Goal: Information Seeking & Learning: Learn about a topic

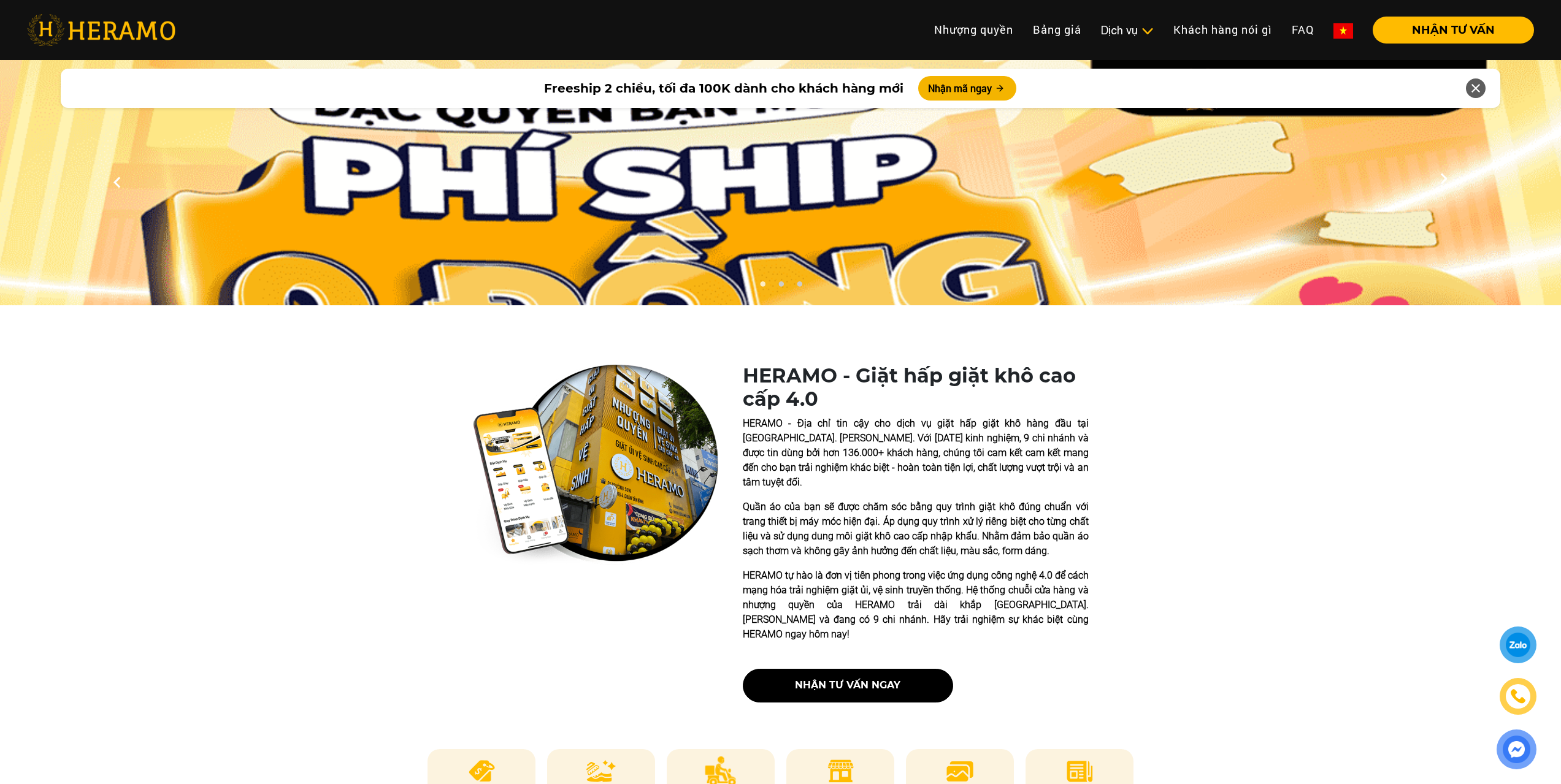
click at [1281, 498] on div "HERAMO - Giặt hấp giặt khô cao cấp 4.0 HERAMO - Địa chỉ tin cậy cho dịch vụ giặ…" at bounding box center [781, 538] width 1178 height 349
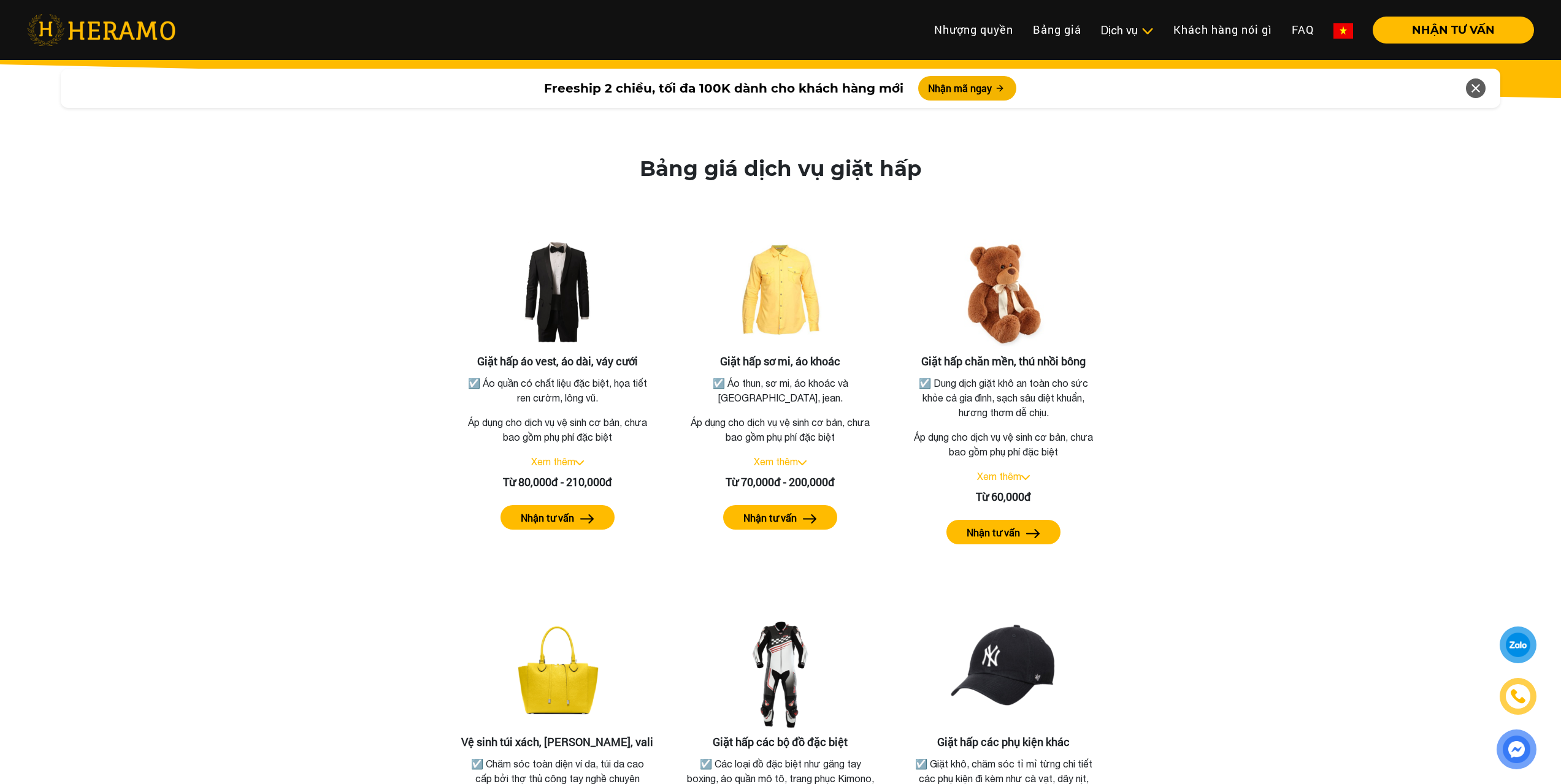
scroll to position [2147, 0]
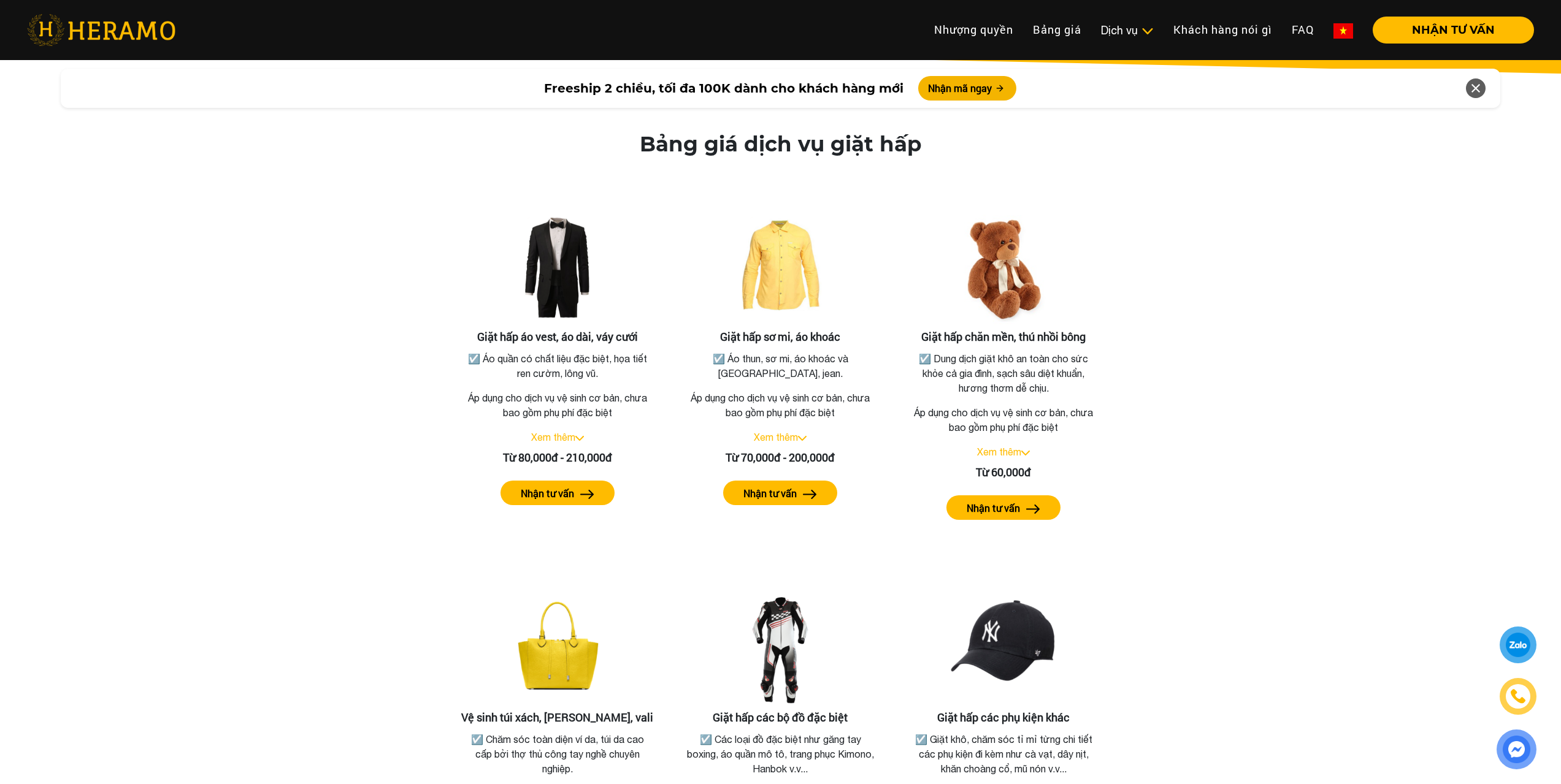
click at [1275, 389] on div "Bảng giá dịch vụ giặt hấp Giặt hấp áo vest, áo dài, váy cưới ☑️ Áo quần có chất…" at bounding box center [781, 527] width 1541 height 791
click at [566, 432] on link "Xem thêm" at bounding box center [553, 437] width 44 height 11
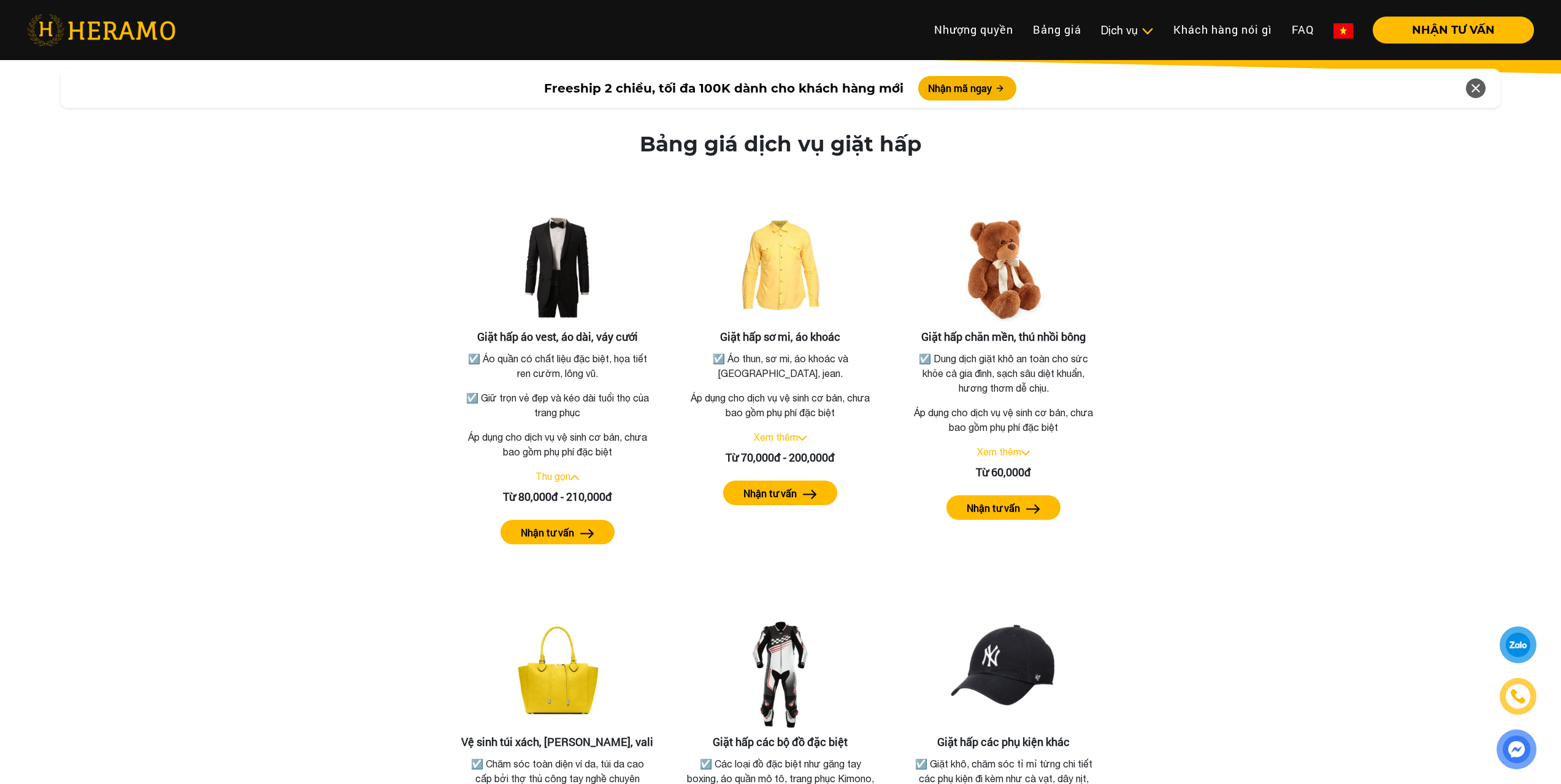
click at [1164, 429] on div "Bảng giá dịch vụ giặt hấp Giặt hấp áo vest, áo dài, váy cưới ☑️ Áo quần có chất…" at bounding box center [781, 539] width 1541 height 816
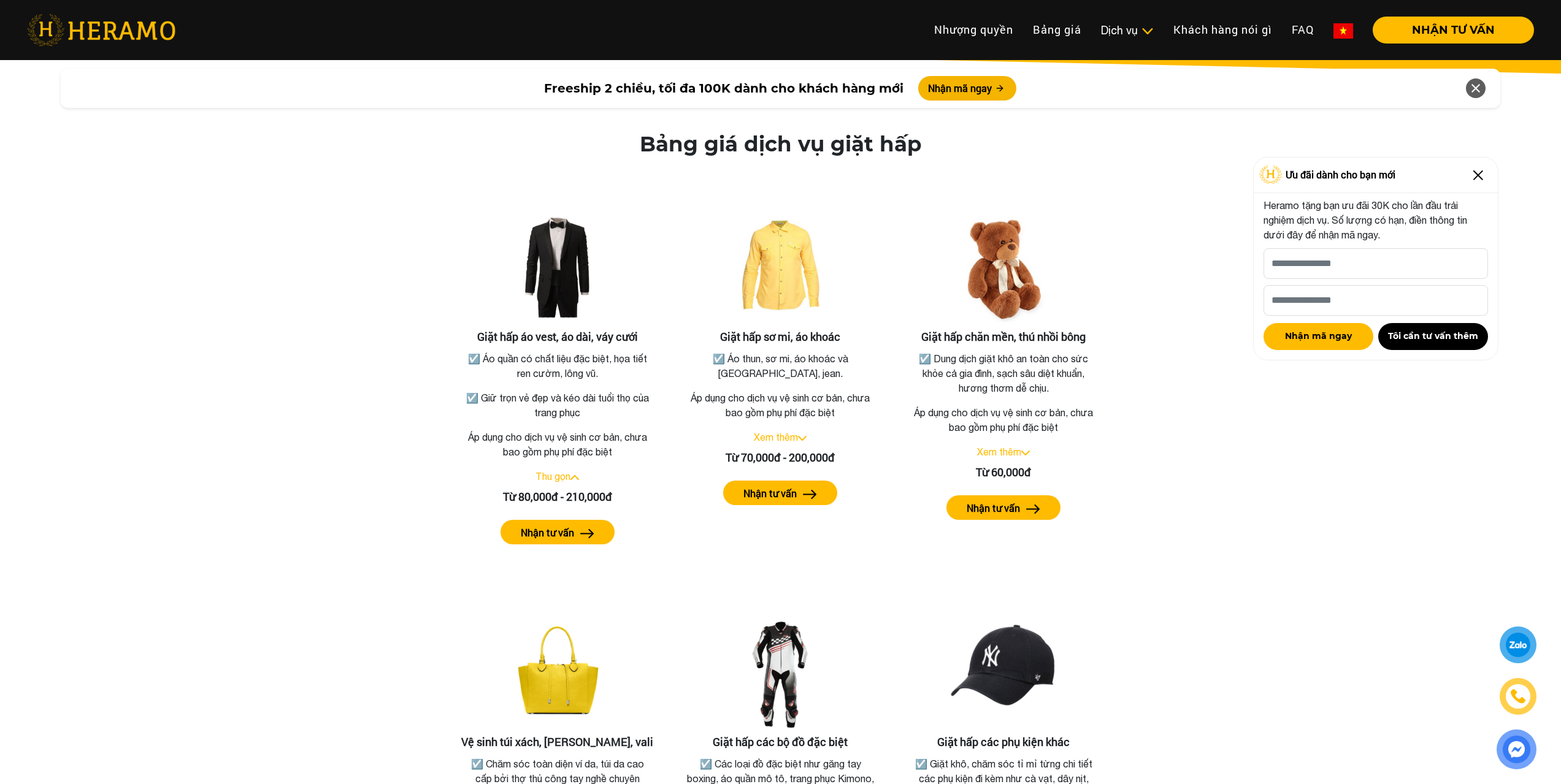
click at [1240, 552] on div "Bảng giá dịch vụ giặt hấp Giặt hấp áo vest, áo dài, váy cưới ☑️ Áo quần có chất…" at bounding box center [781, 539] width 1541 height 816
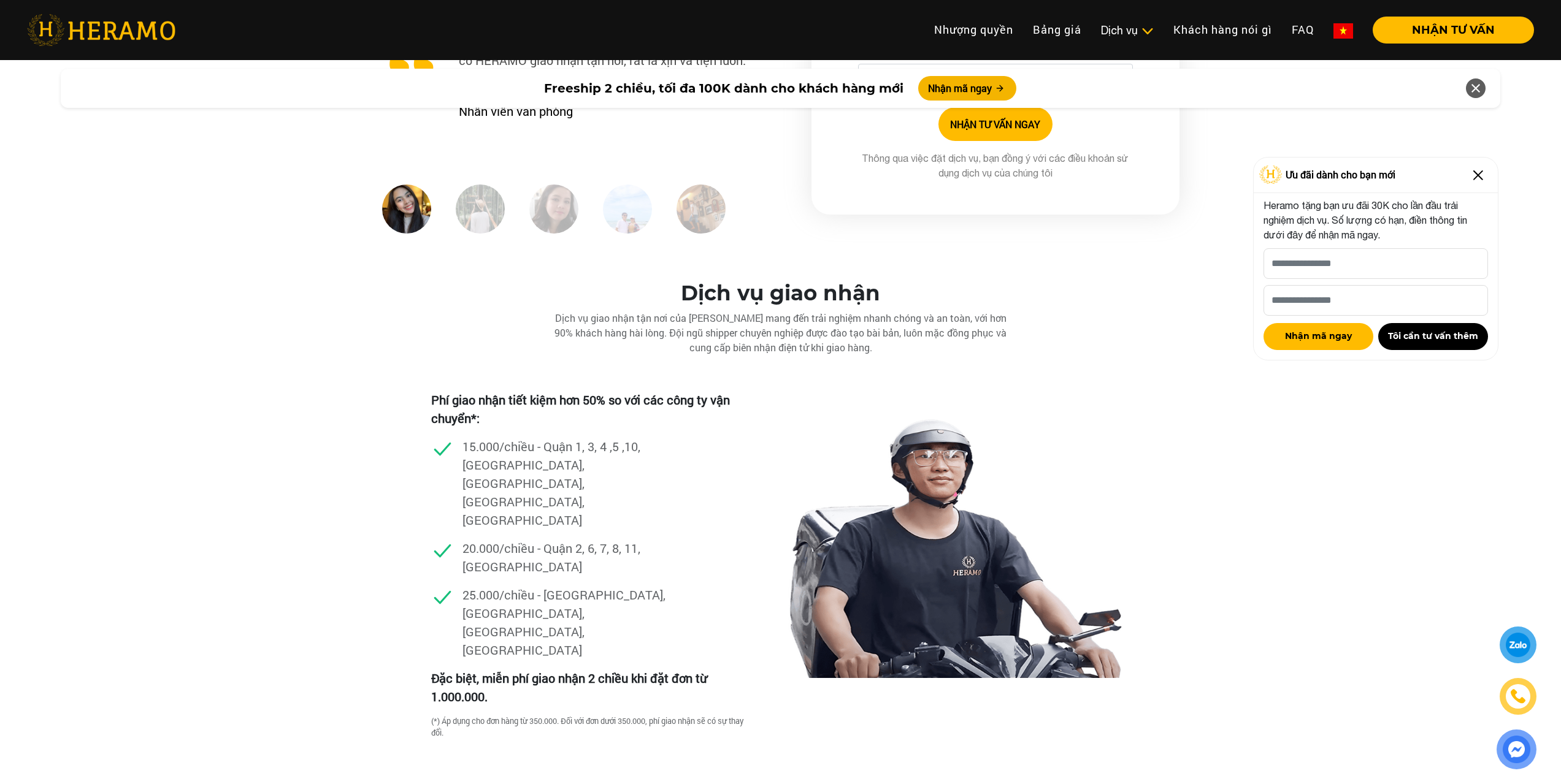
scroll to position [3250, 0]
click at [1252, 512] on div "Dịch vụ giao nhận Dịch vụ giao nhận tận nơi của [PERSON_NAME] mang đến trải ngh…" at bounding box center [780, 533] width 1561 height 507
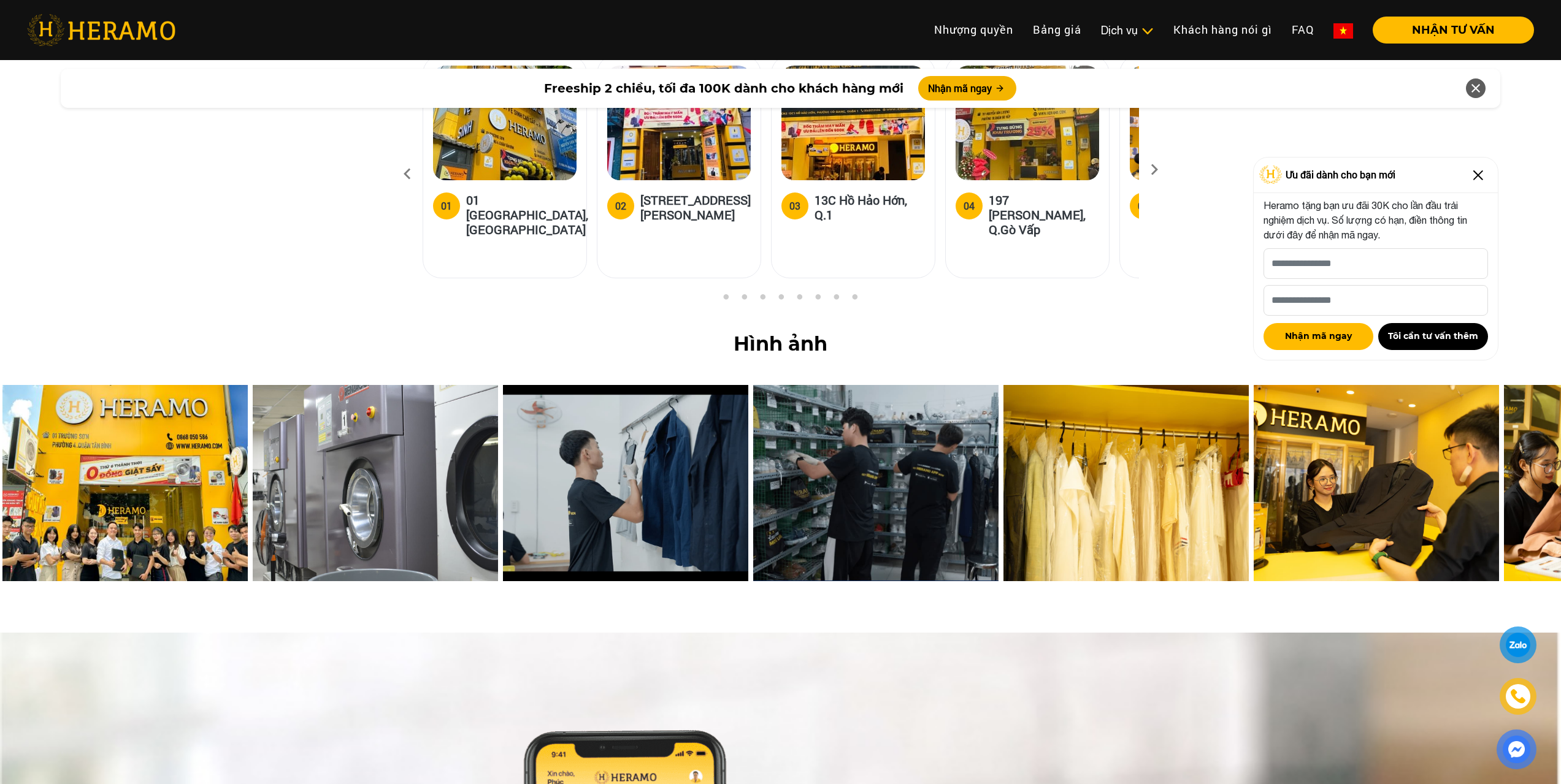
scroll to position [4599, 0]
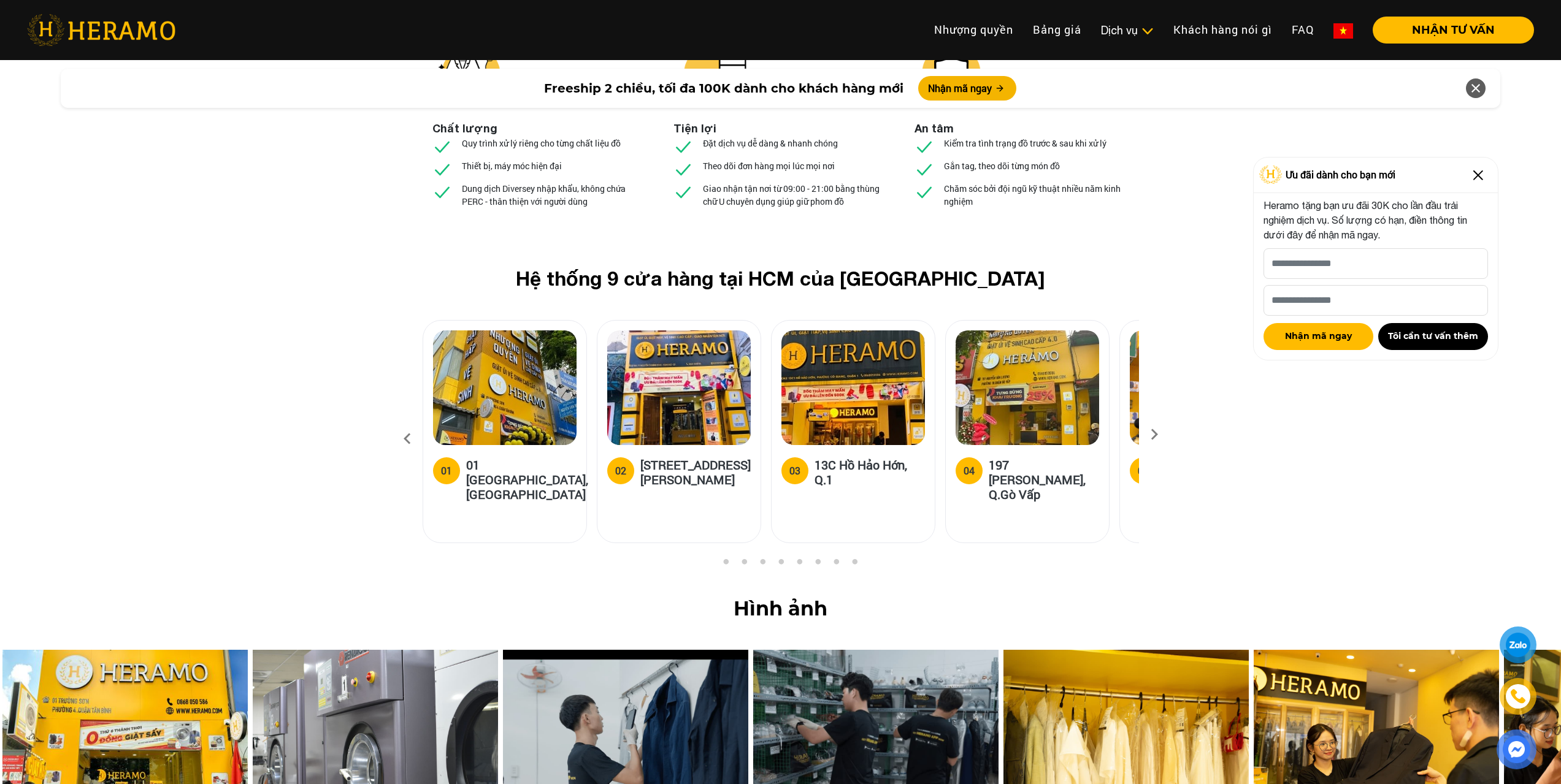
click at [1157, 435] on icon at bounding box center [1154, 438] width 22 height 8
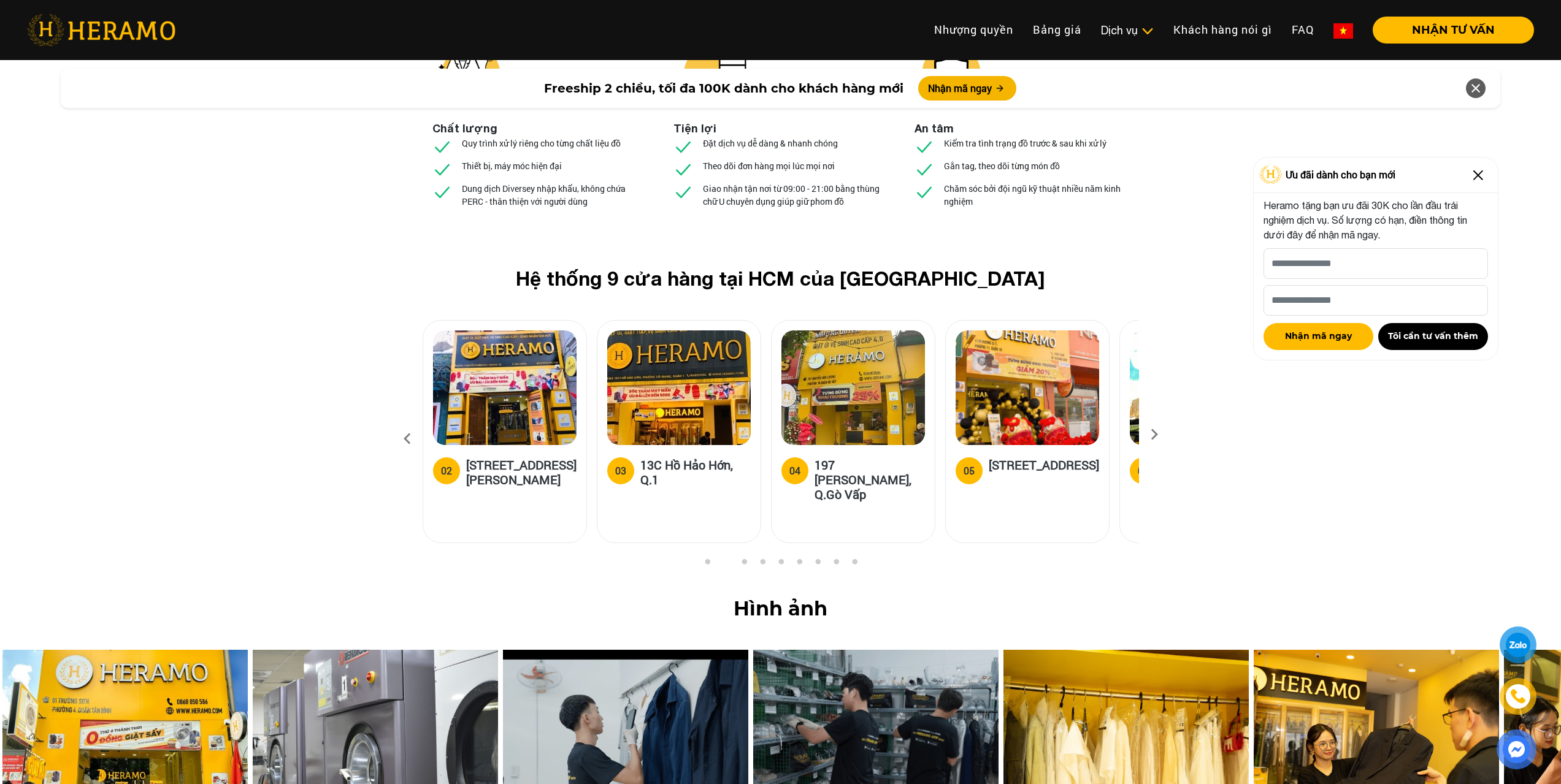
click at [1157, 435] on icon at bounding box center [1154, 438] width 22 height 8
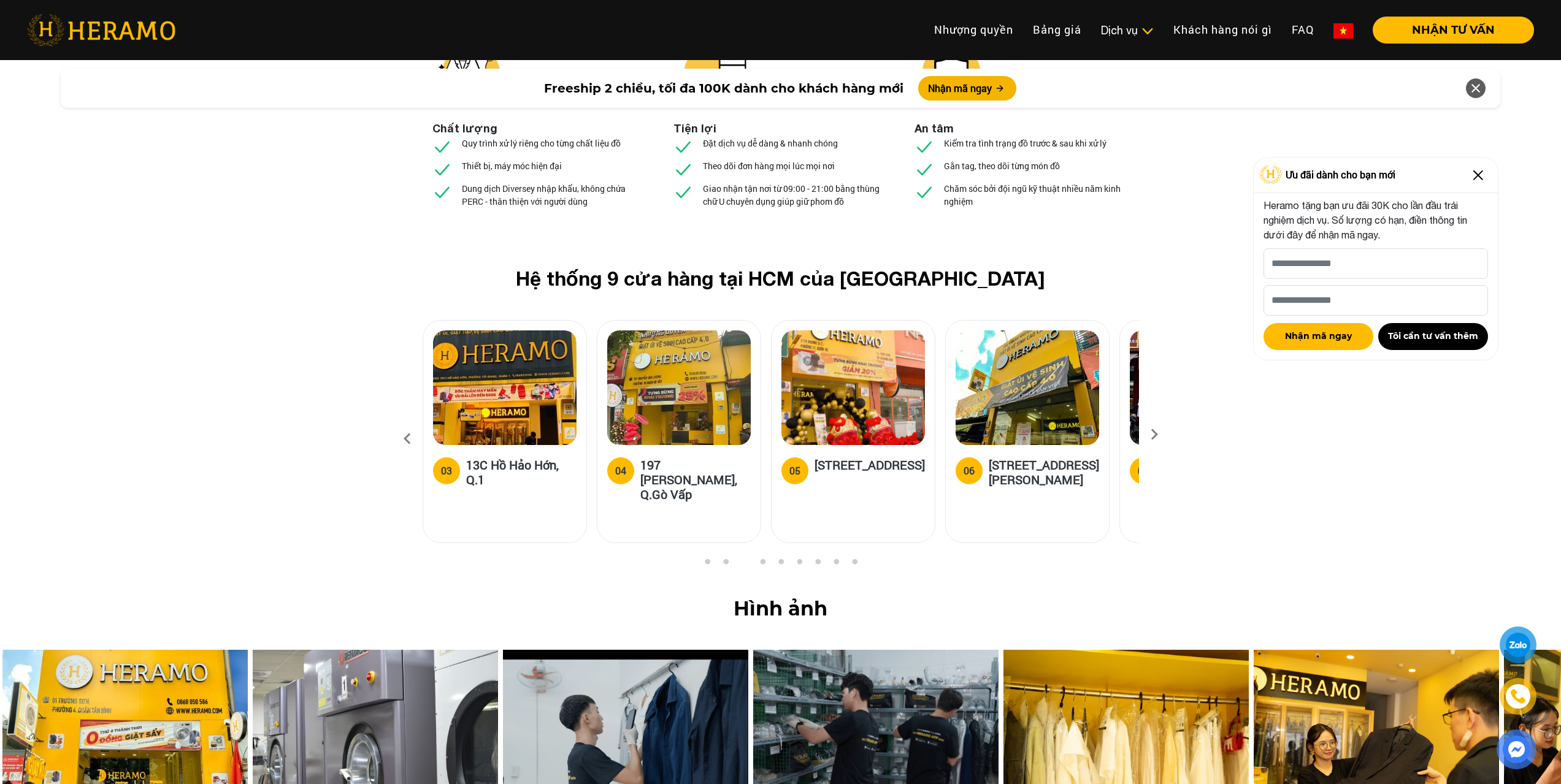
click at [1157, 435] on icon at bounding box center [1154, 438] width 22 height 8
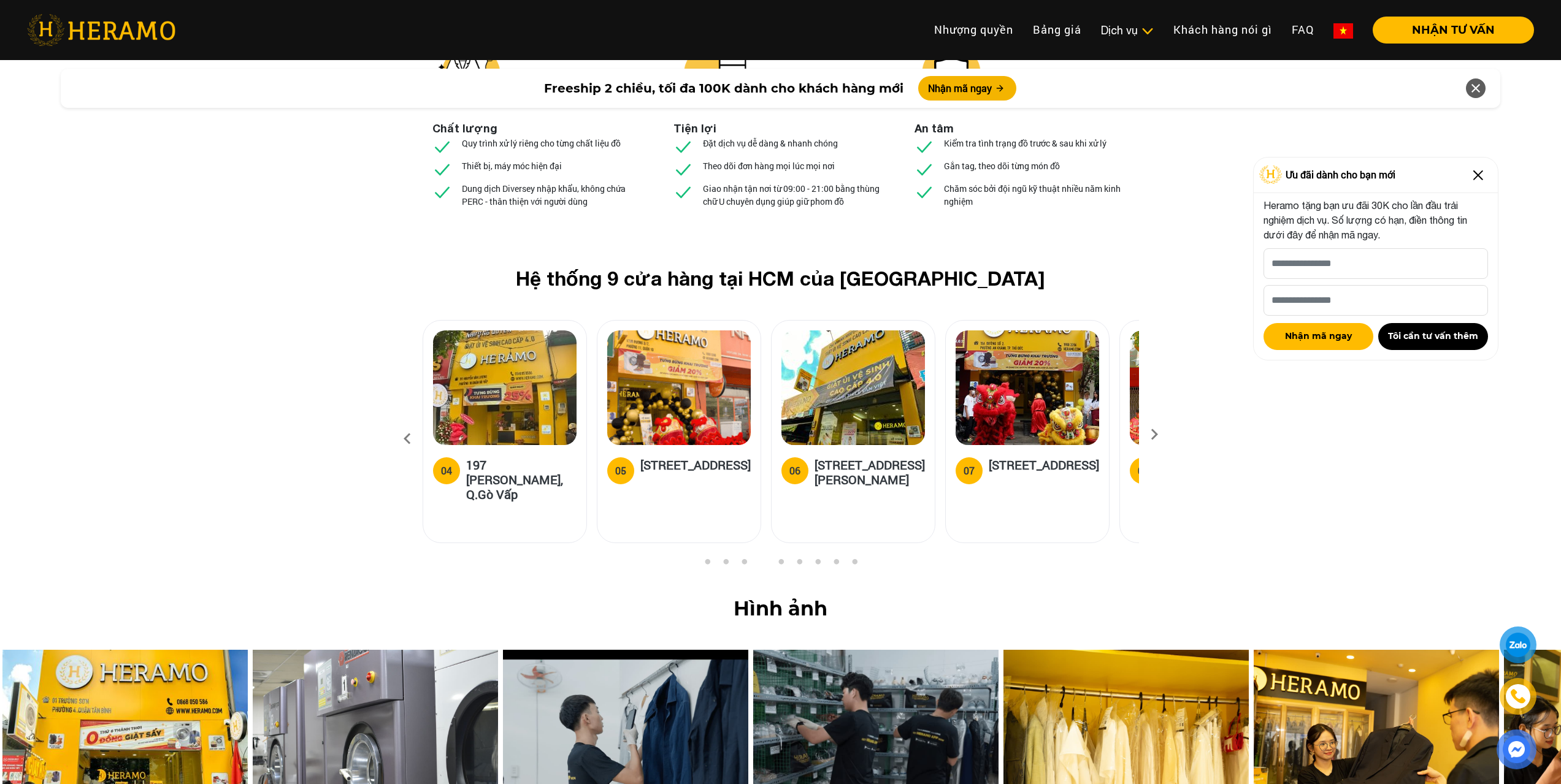
click at [1157, 435] on icon at bounding box center [1154, 438] width 22 height 8
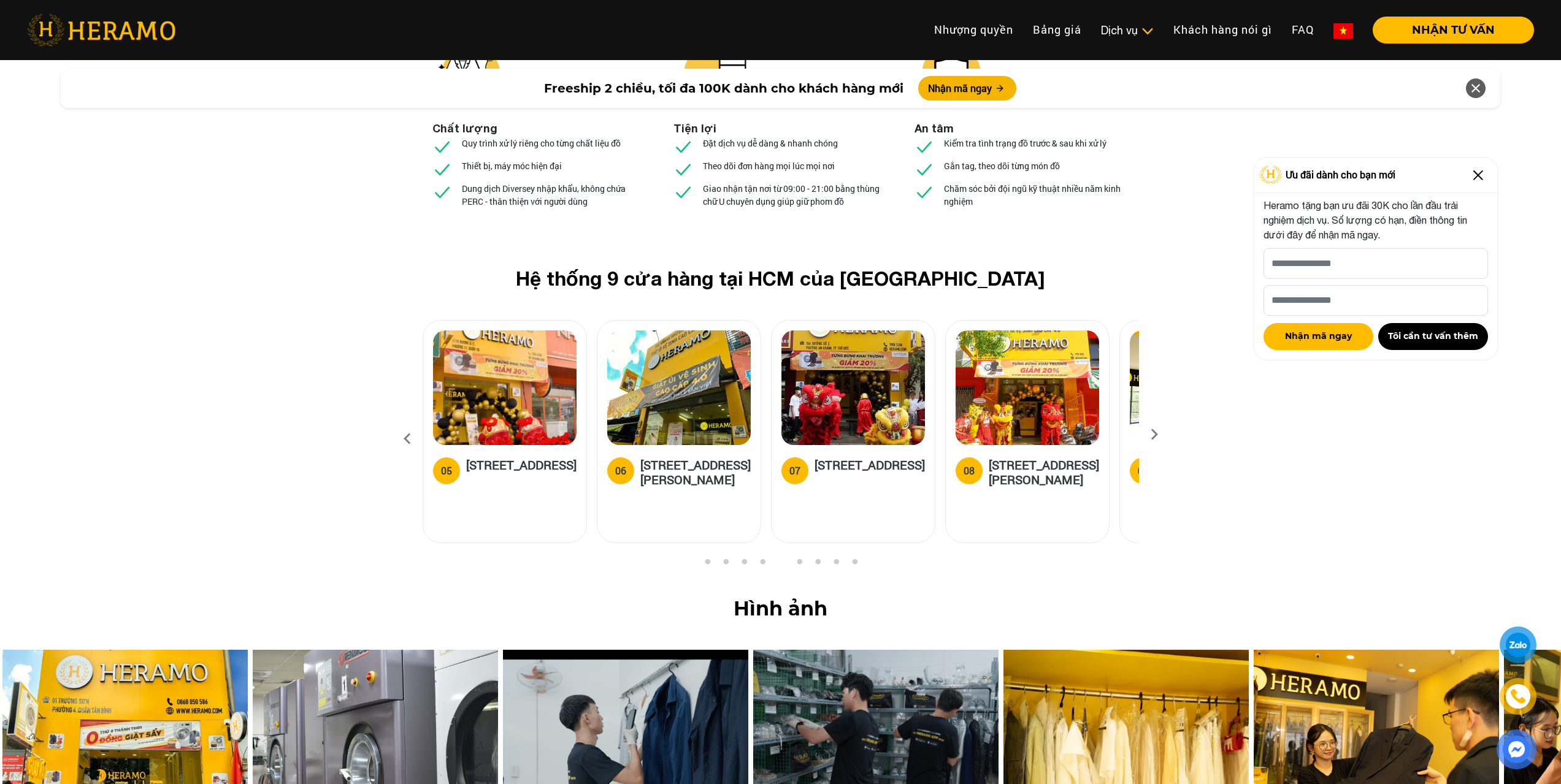
click at [1157, 435] on icon at bounding box center [1154, 438] width 22 height 8
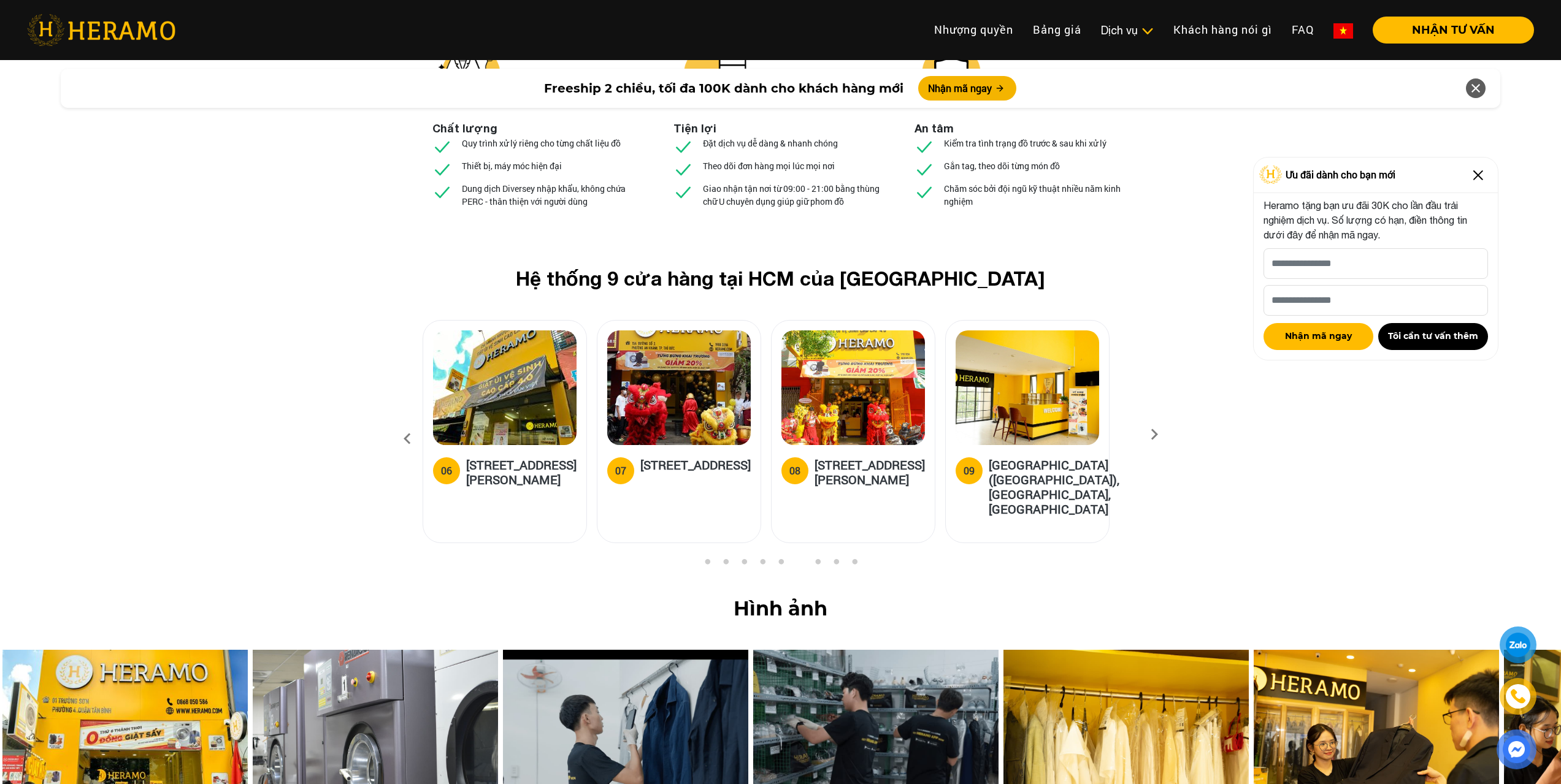
click at [1157, 435] on icon at bounding box center [1154, 438] width 22 height 8
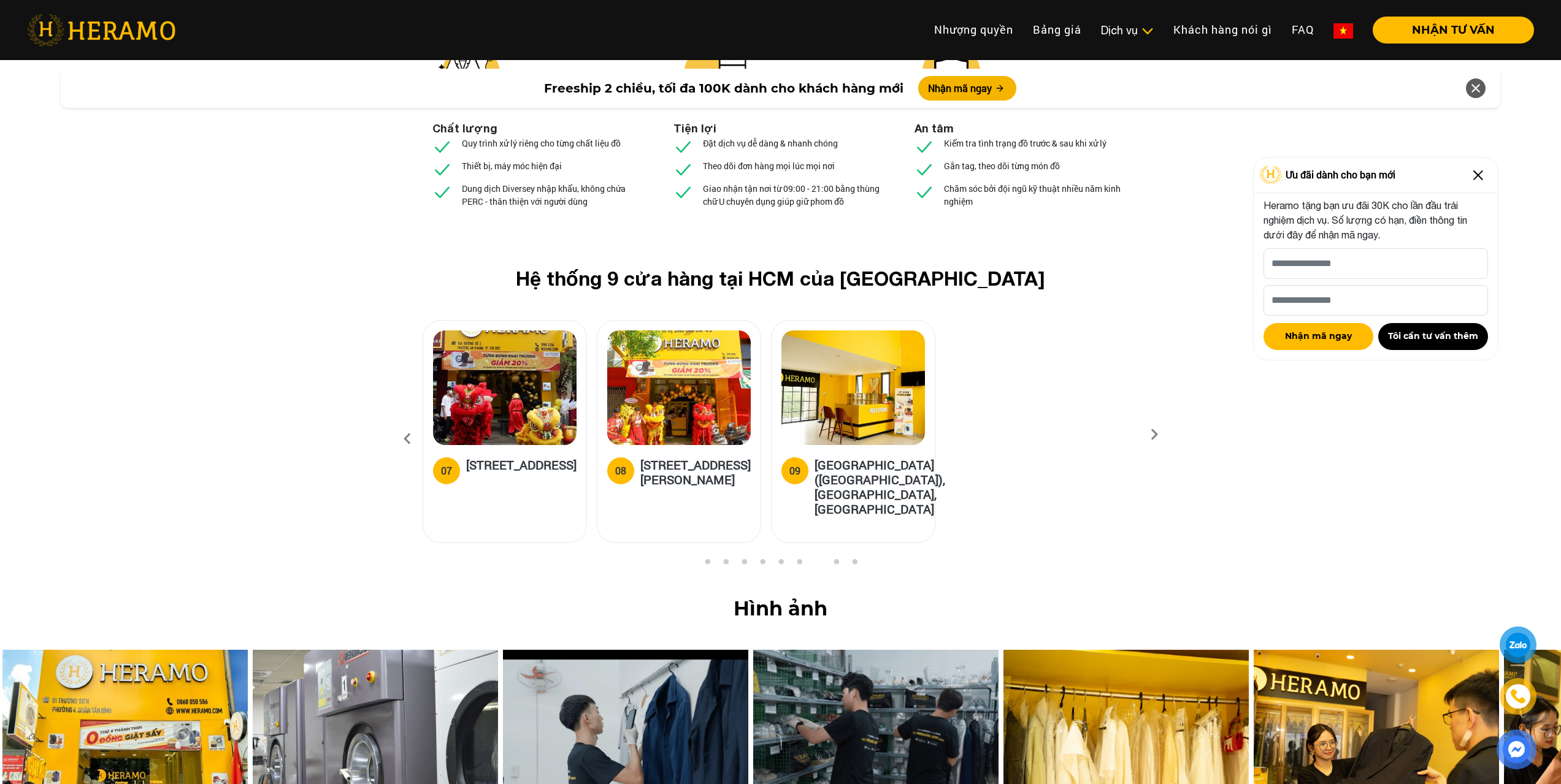
click at [408, 423] on icon at bounding box center [408, 439] width 22 height 33
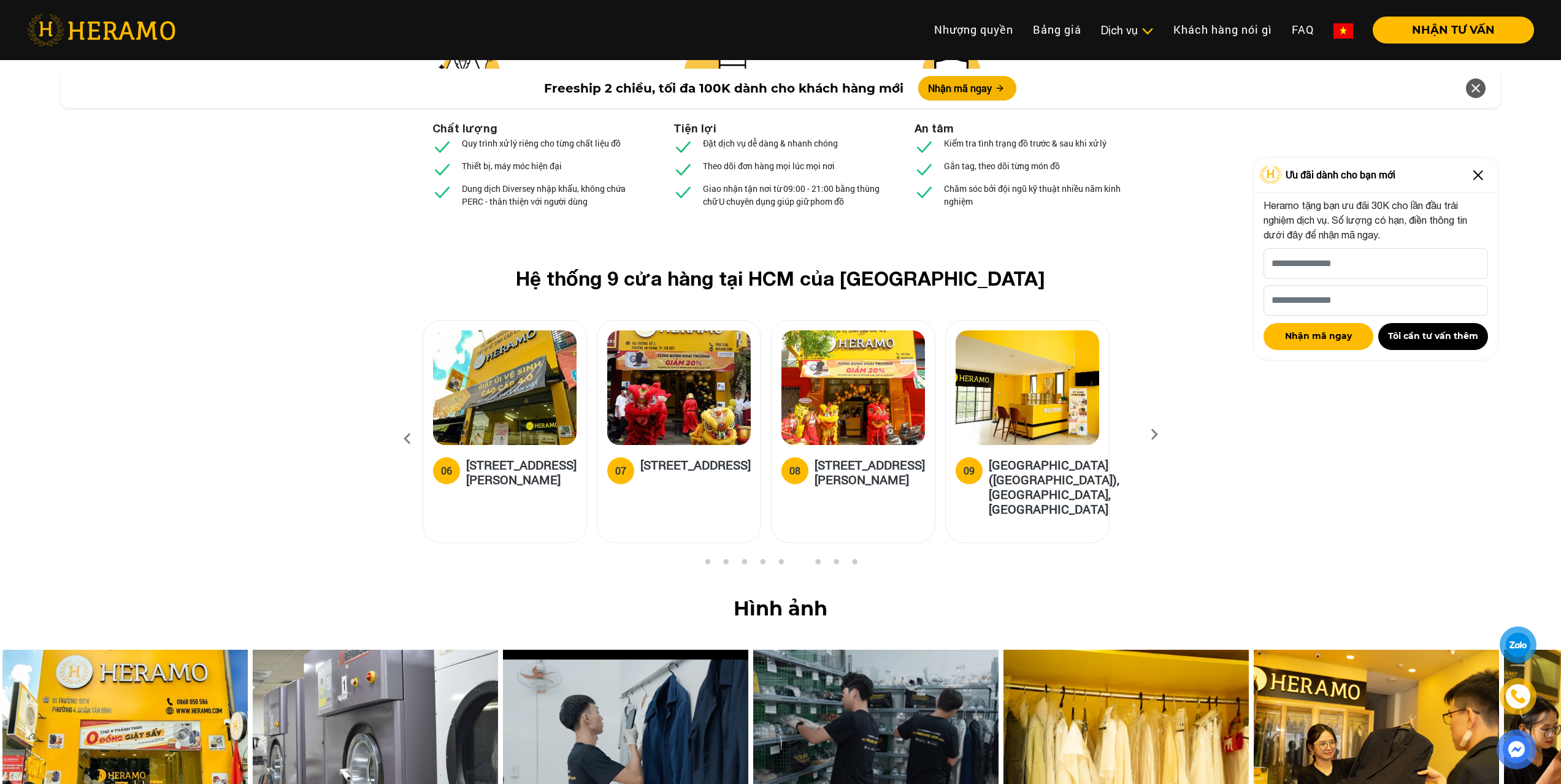
click at [408, 423] on icon at bounding box center [408, 439] width 22 height 33
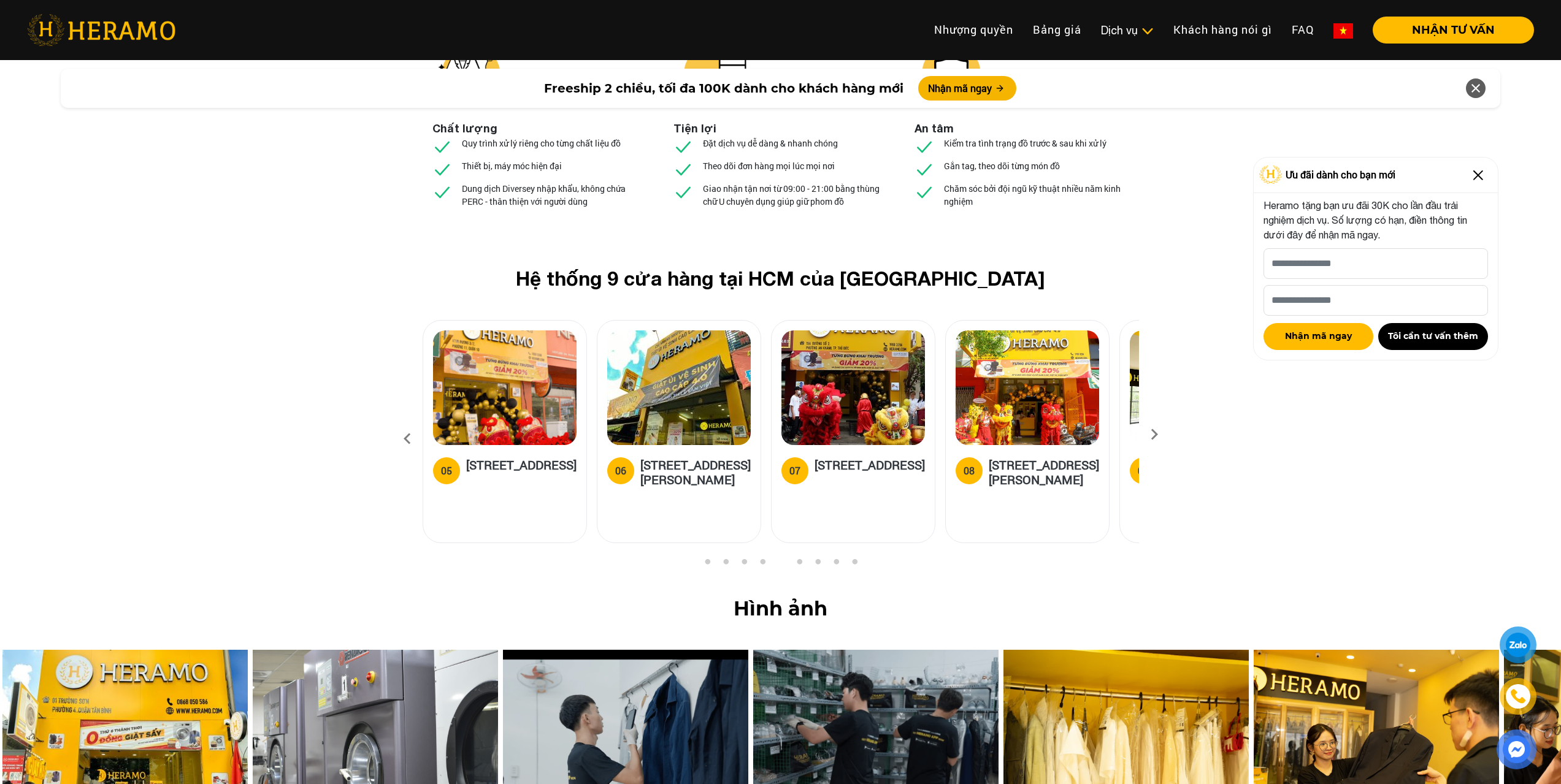
click at [408, 423] on icon at bounding box center [408, 439] width 22 height 33
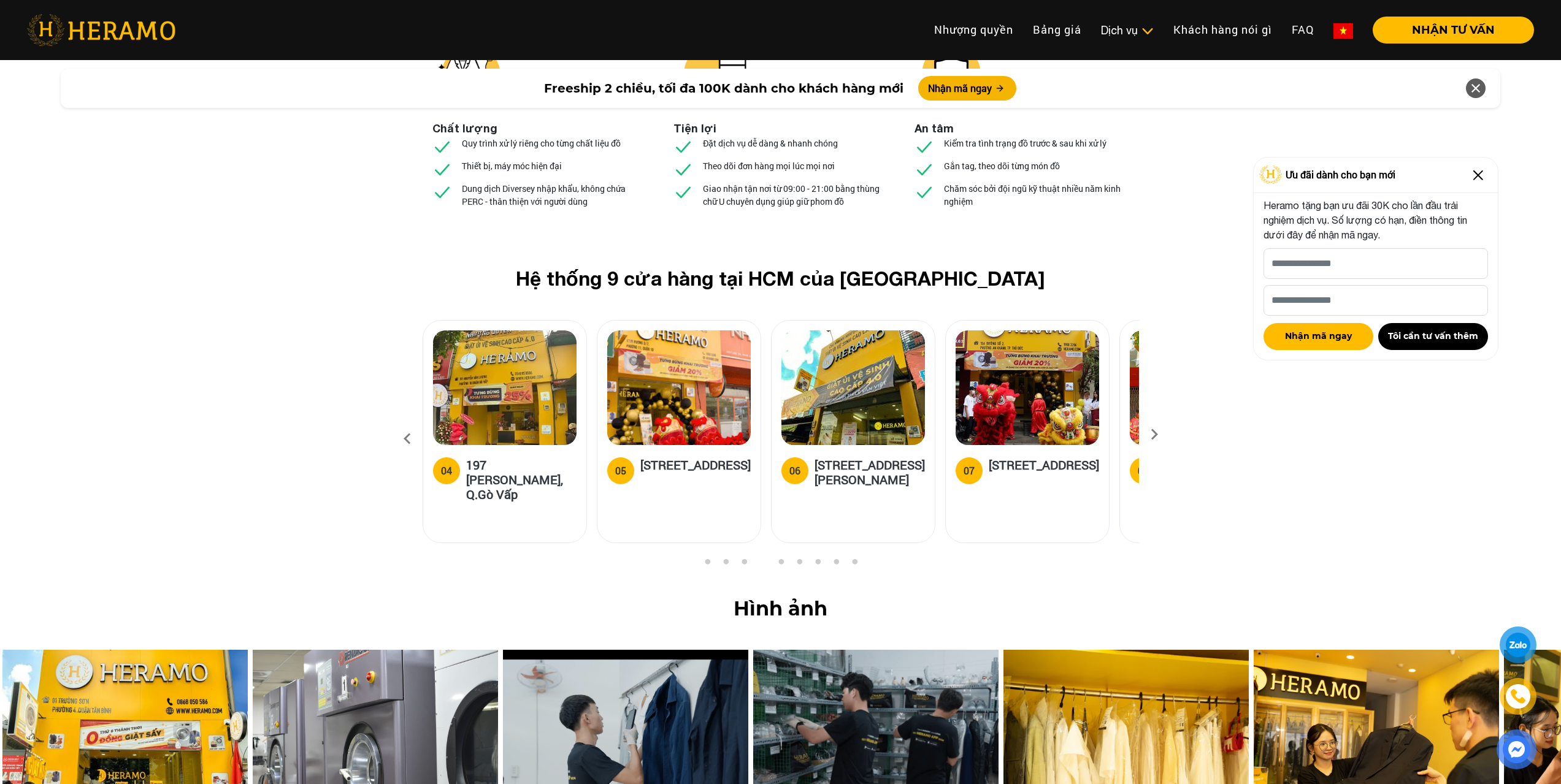
click at [408, 423] on icon at bounding box center [408, 439] width 22 height 33
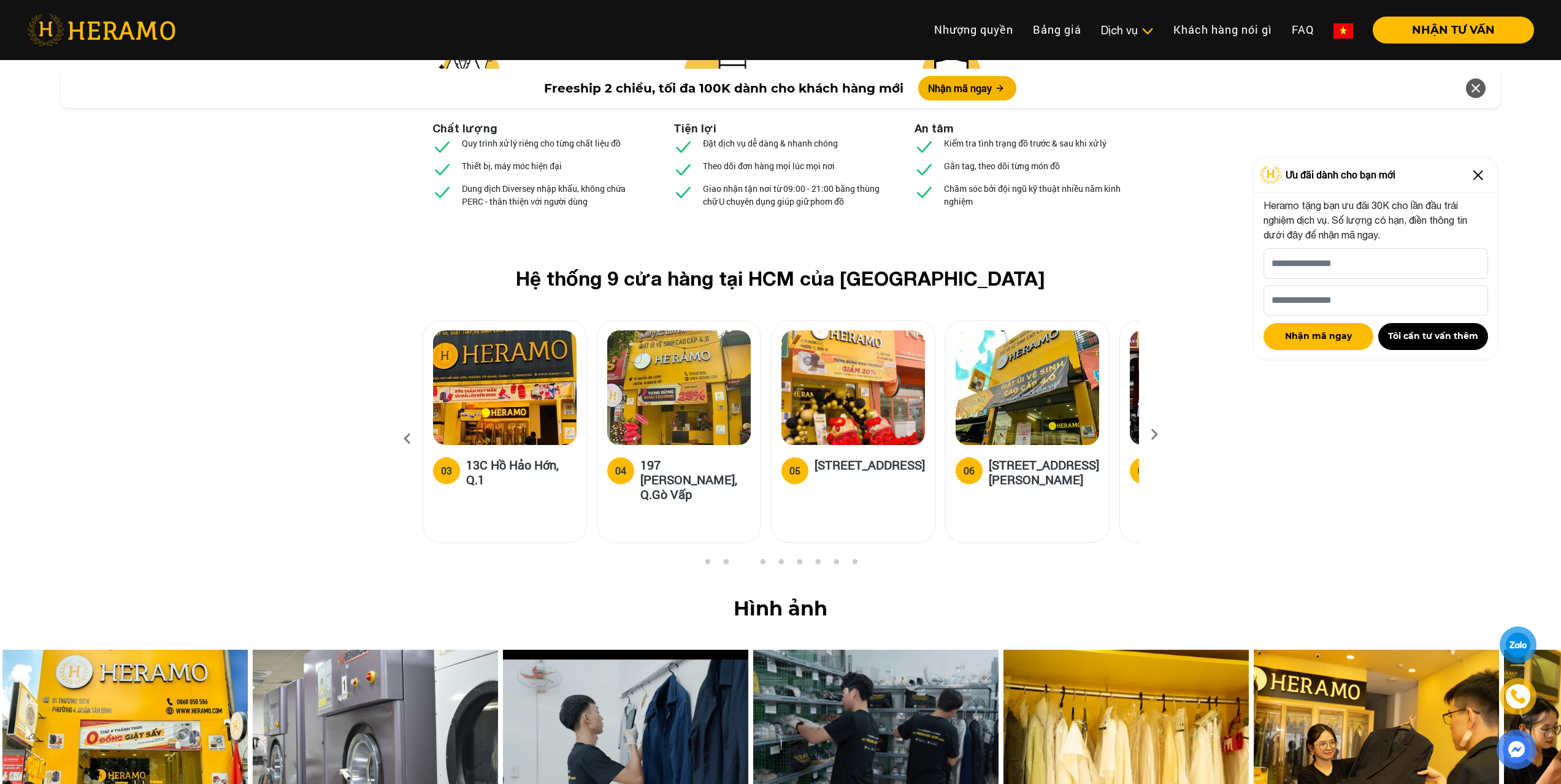
click at [408, 423] on icon at bounding box center [408, 439] width 22 height 33
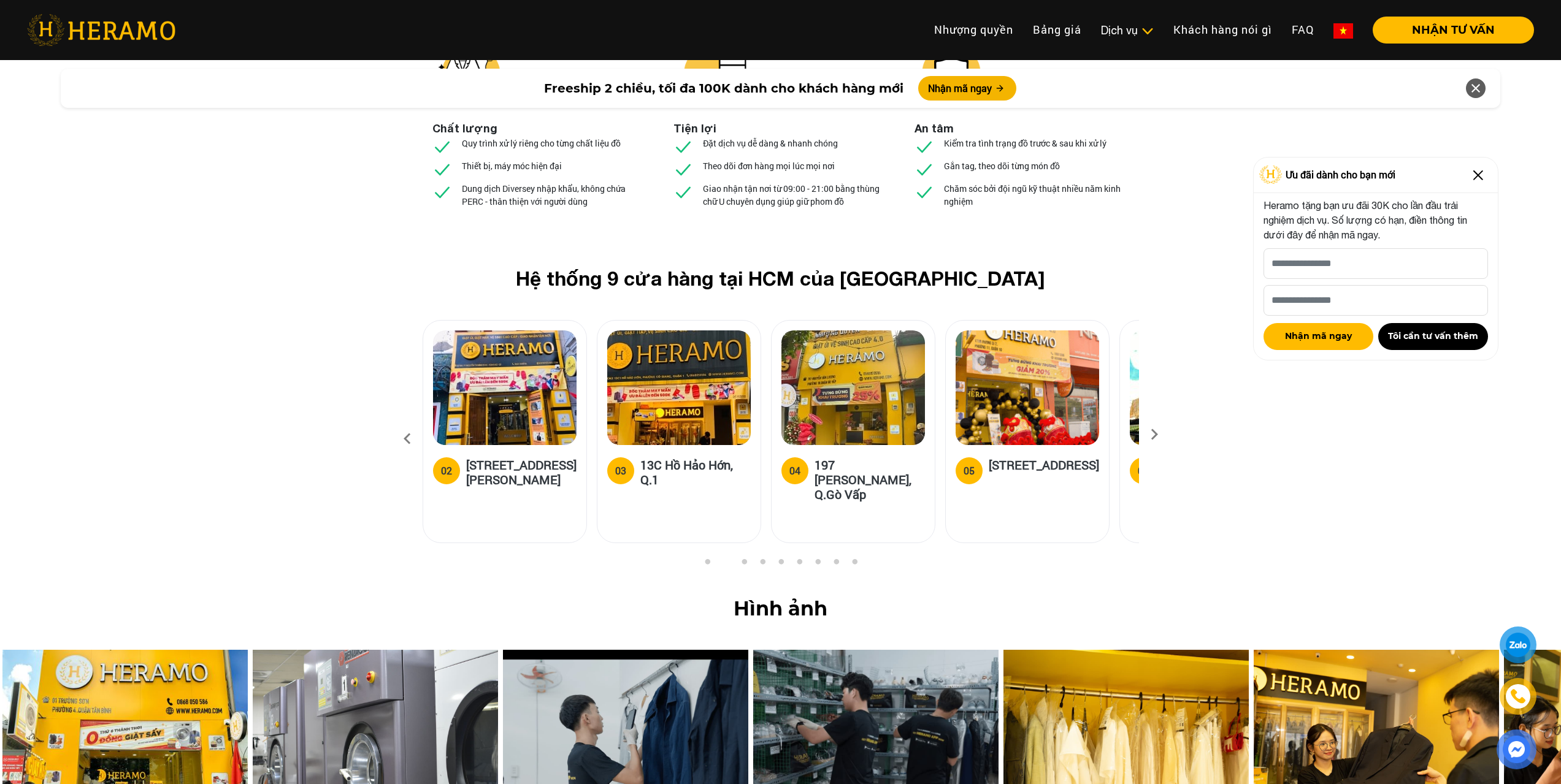
click at [408, 423] on icon at bounding box center [408, 439] width 22 height 33
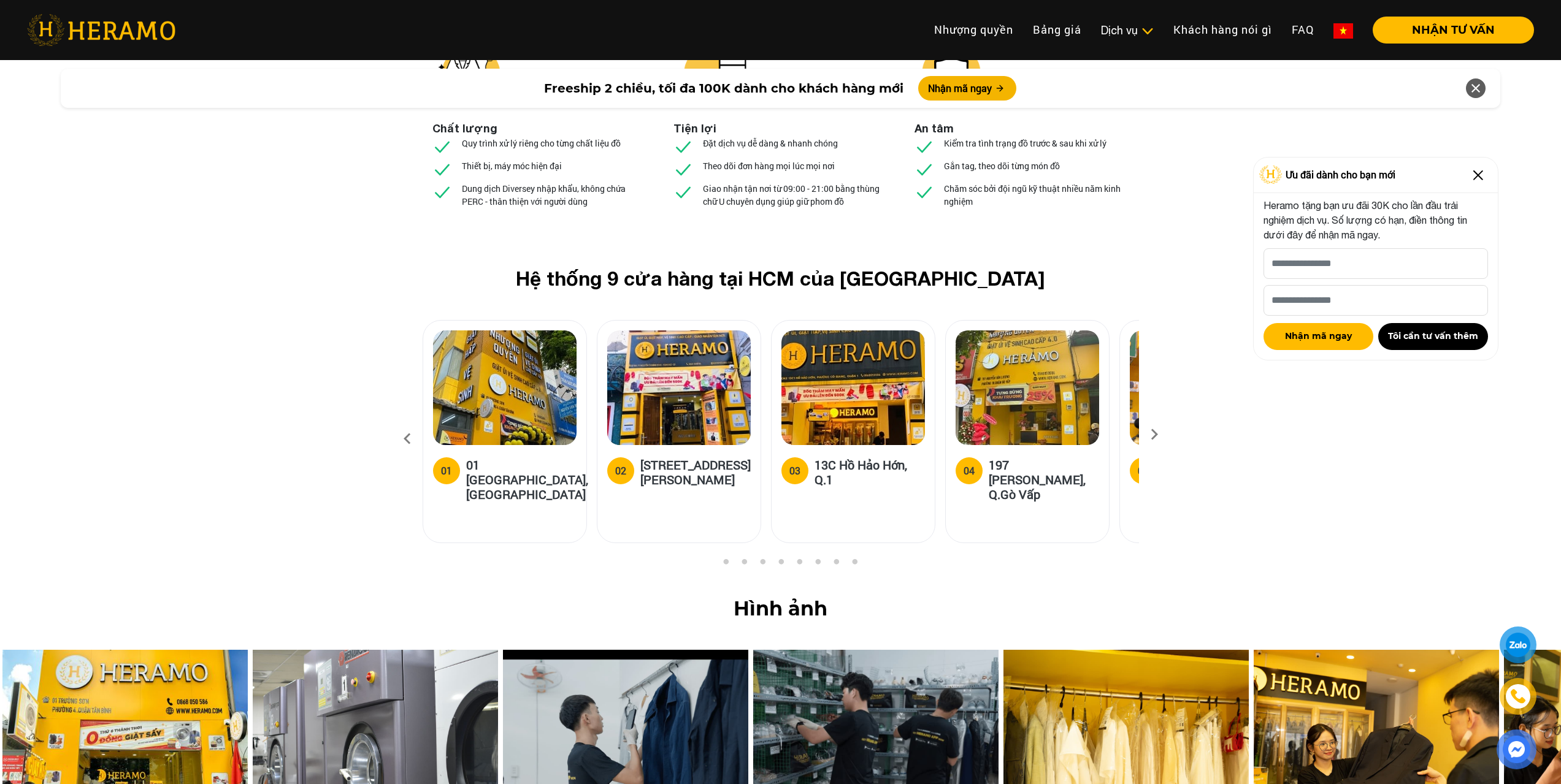
click at [408, 423] on icon at bounding box center [408, 439] width 22 height 33
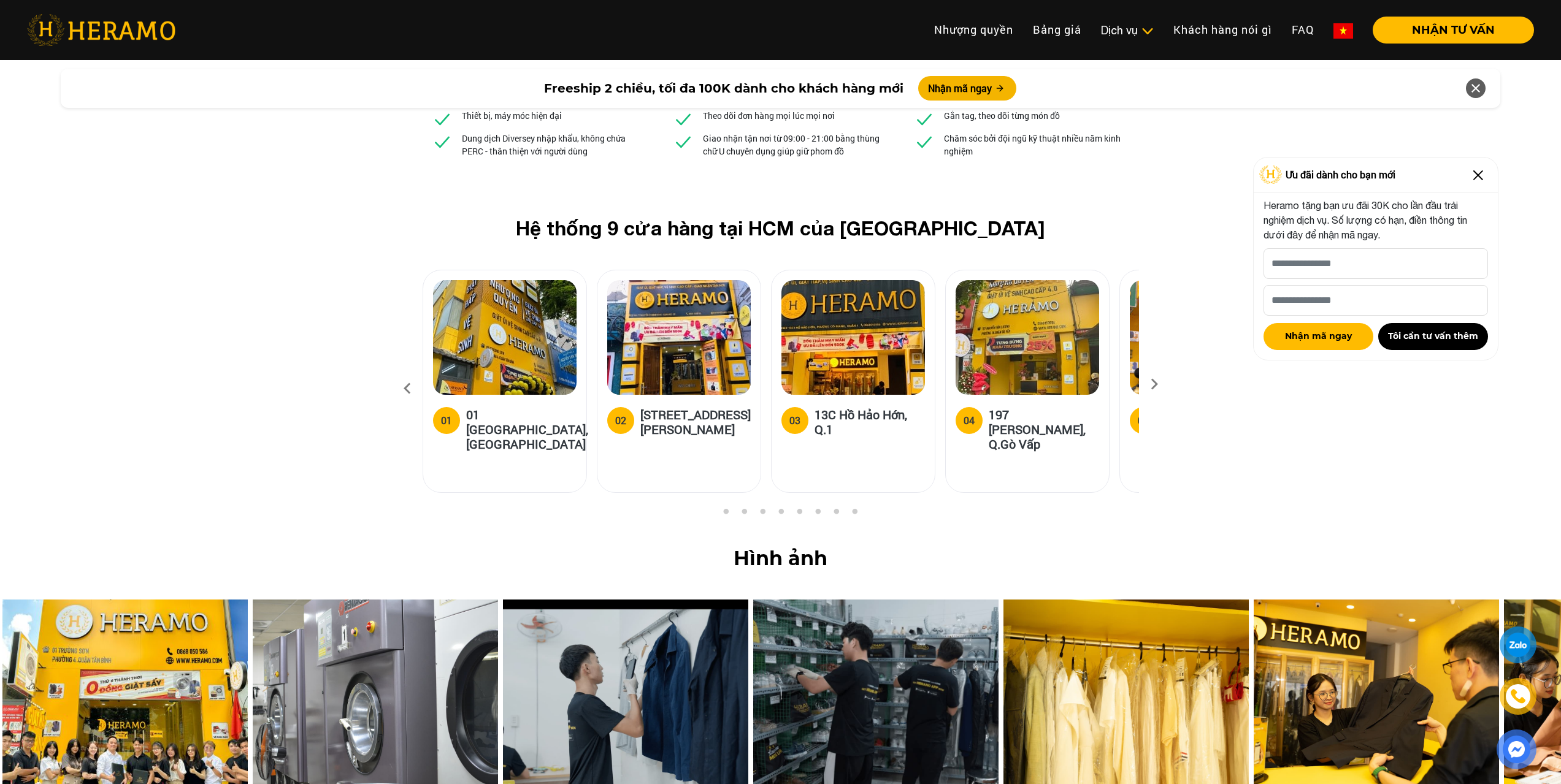
scroll to position [4354, 0]
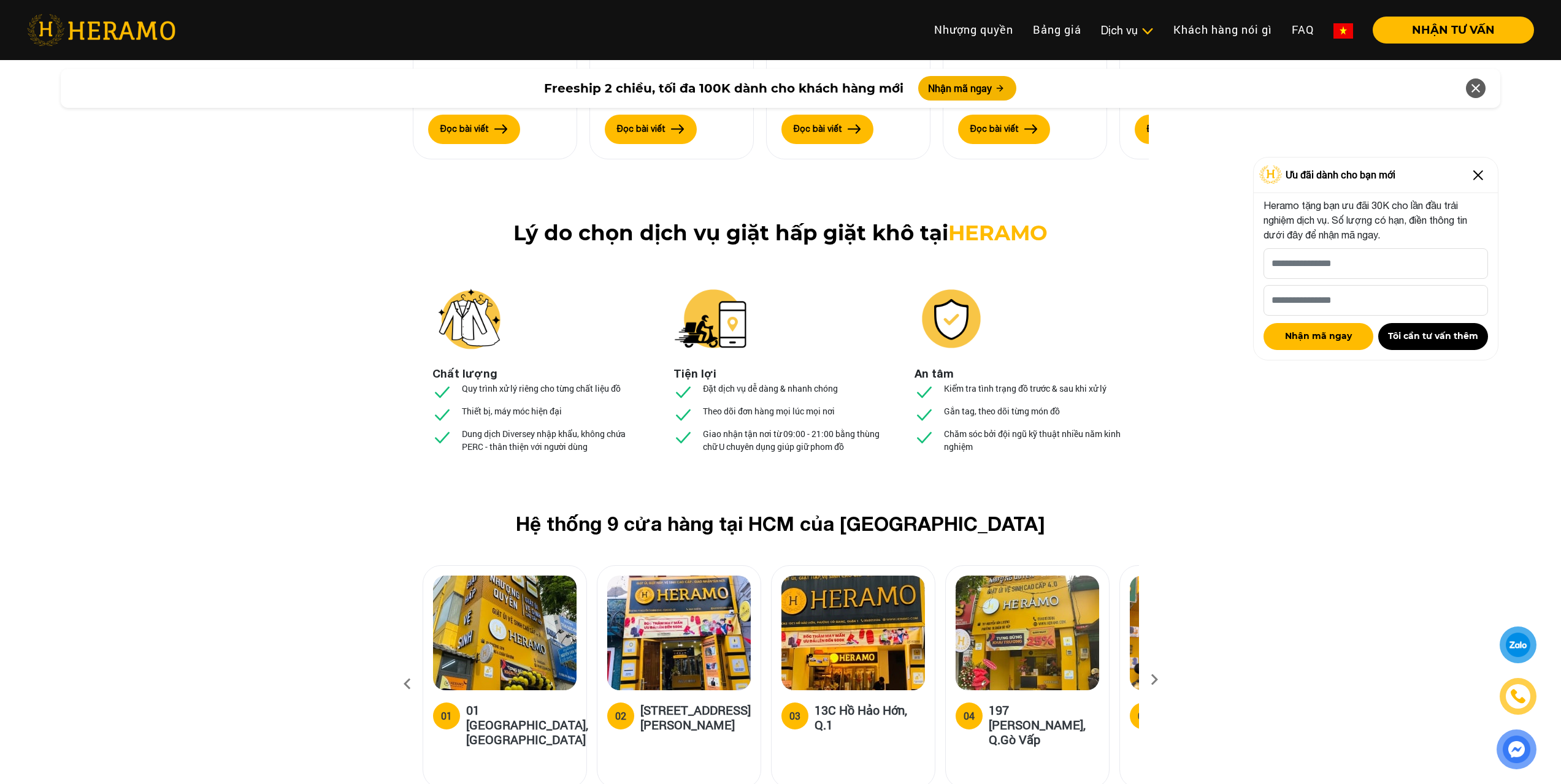
click at [1148, 680] on icon at bounding box center [1154, 683] width 22 height 8
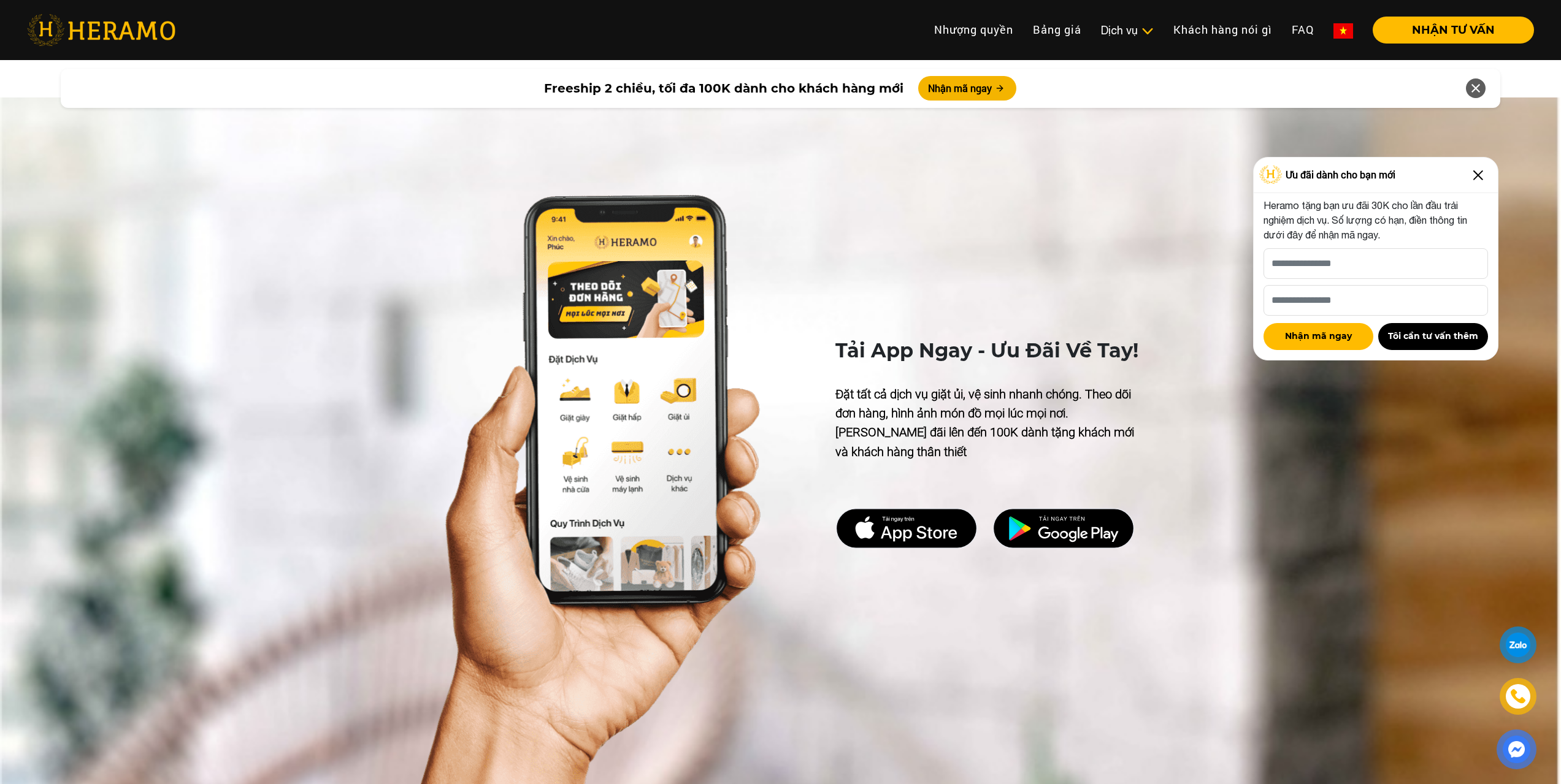
scroll to position [5397, 0]
